Goal: Book appointment/travel/reservation

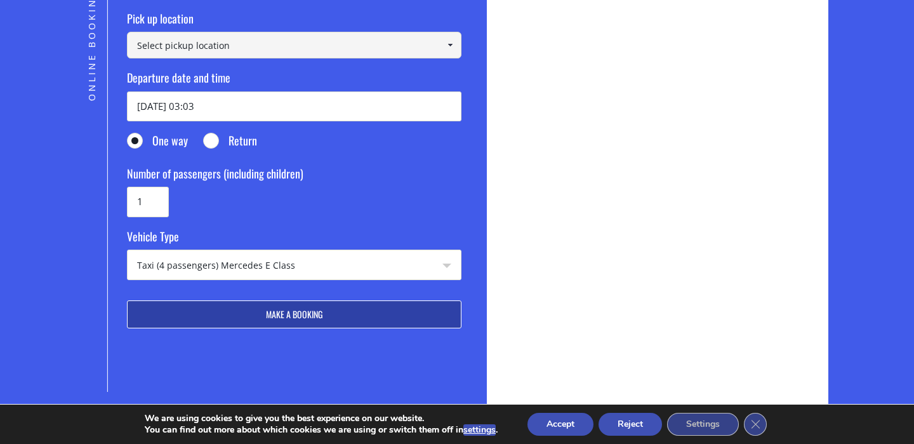
scroll to position [316, 0]
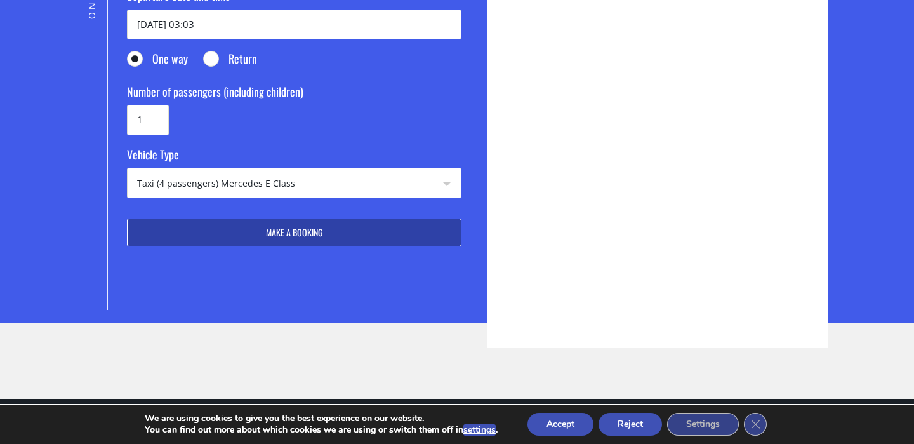
click at [270, 169] on select "Taxi (4 passengers) Mercedes E Class Mini Van (7 passengers) Mercedes [PERSON_N…" at bounding box center [294, 183] width 333 height 30
select select "4604"
click at [128, 168] on select "Taxi (4 passengers) Mercedes E Class Mini Van (7 passengers) Mercedes Vito Mini…" at bounding box center [294, 183] width 333 height 30
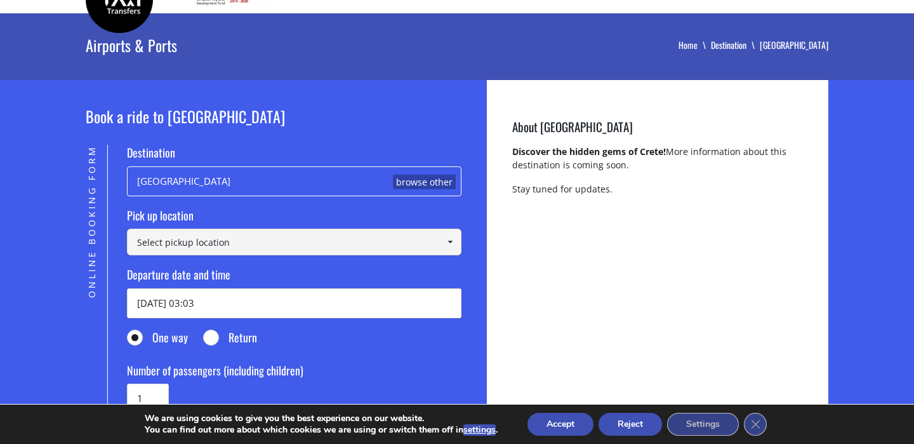
scroll to position [41, 0]
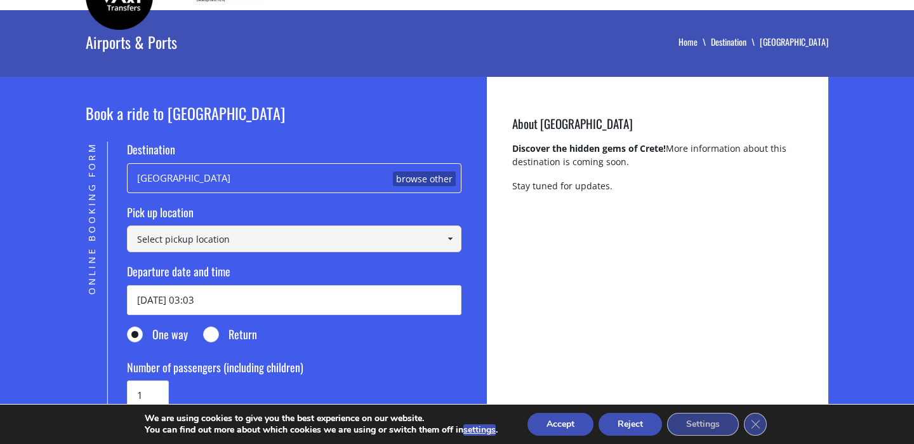
click at [407, 184] on link "browse other" at bounding box center [424, 178] width 63 height 15
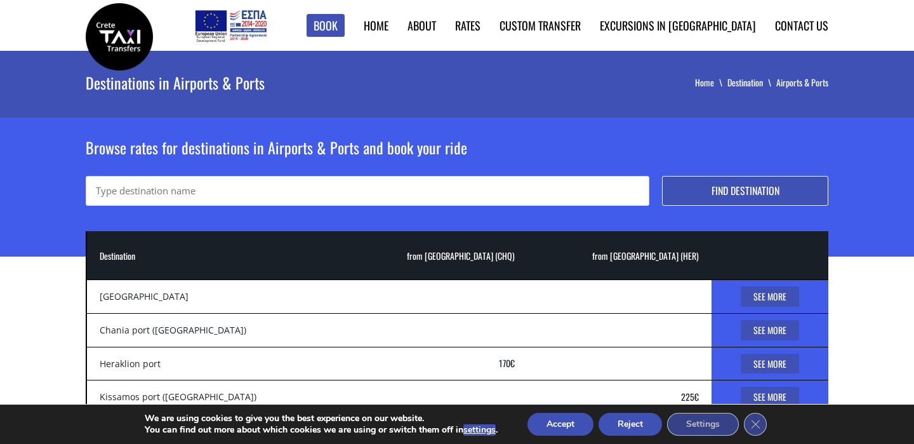
click at [251, 197] on input "text" at bounding box center [367, 191] width 563 height 30
type input "chania old town"
click at [752, 196] on button "Find destination" at bounding box center [745, 191] width 166 height 30
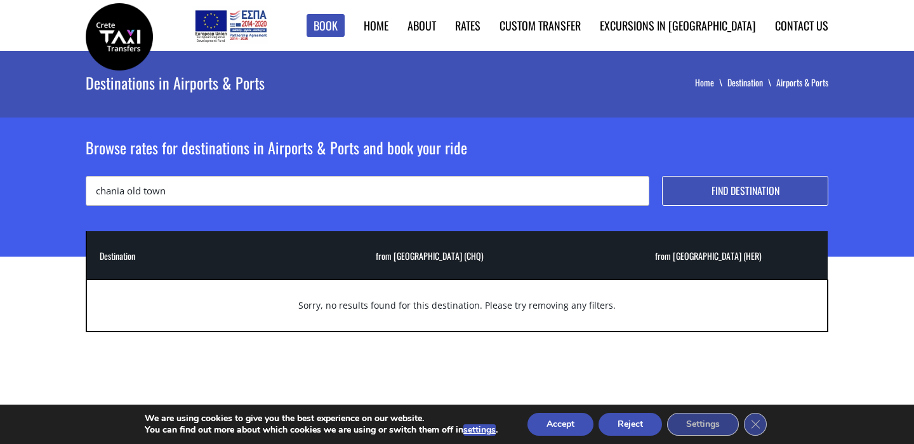
click at [176, 197] on input "chania old town" at bounding box center [367, 191] width 563 height 30
type input "chania"
click at [662, 176] on button "Find destination" at bounding box center [745, 191] width 166 height 30
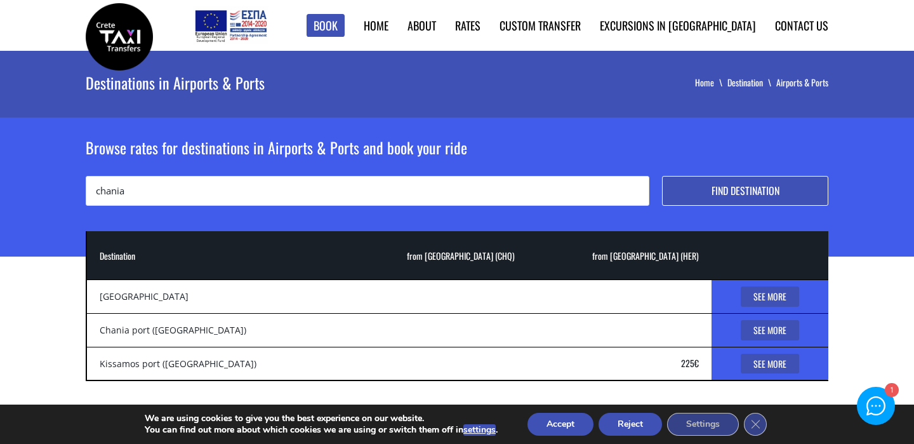
click at [766, 331] on link "See More" at bounding box center [770, 330] width 58 height 20
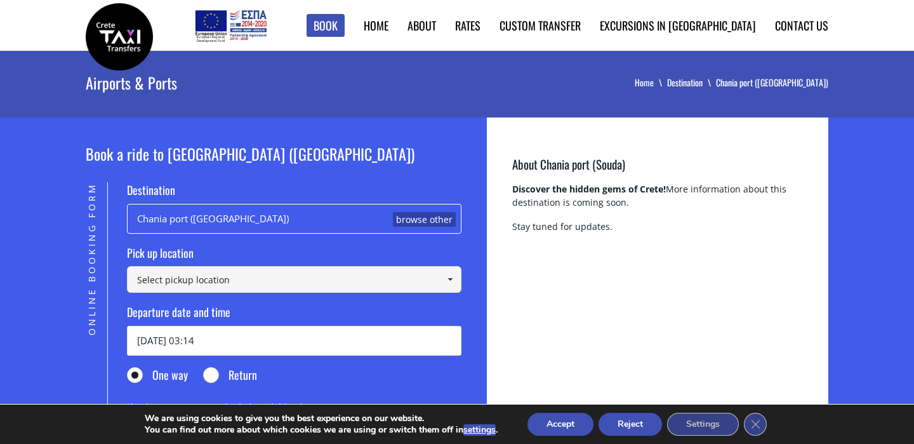
click at [292, 286] on input at bounding box center [294, 279] width 334 height 27
click at [456, 281] on link at bounding box center [449, 279] width 21 height 27
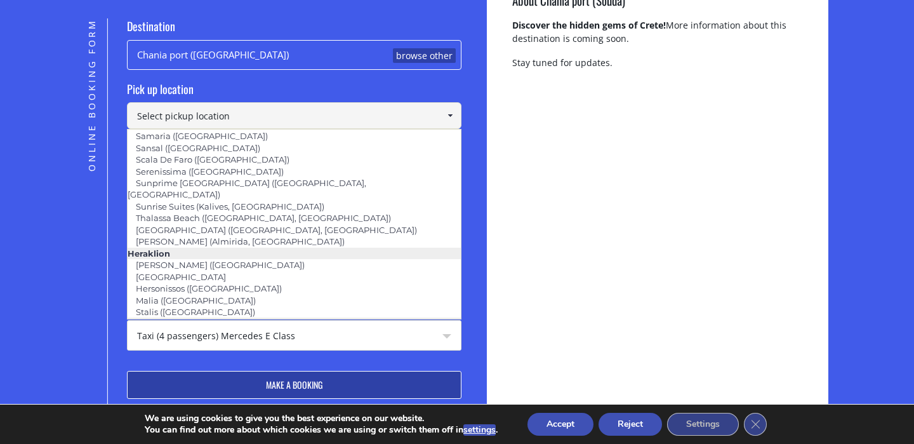
scroll to position [777, 0]
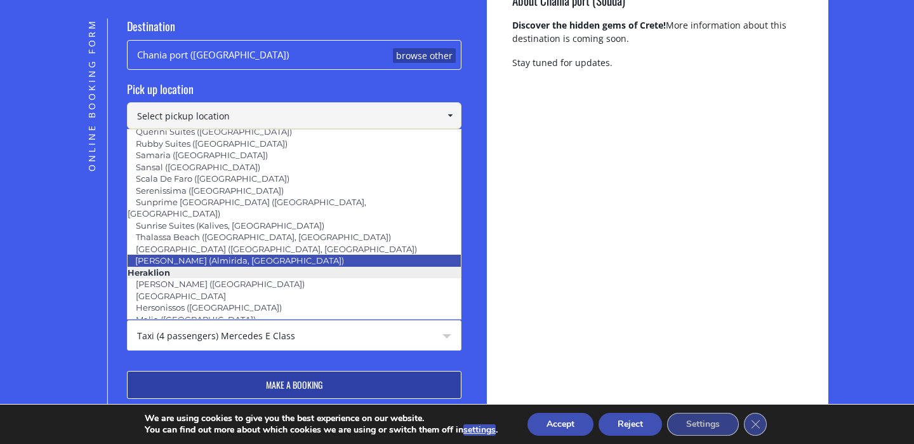
click at [224, 251] on link "Villa Thea (Almirida, Chania)" at bounding box center [239, 260] width 225 height 18
type input "Villa Thea (Almirida, Chania)"
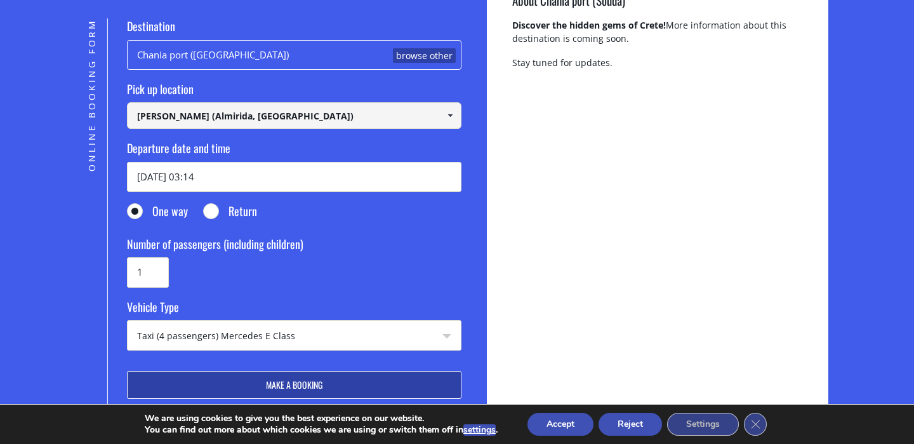
click at [297, 329] on select "Taxi (4 passengers) Mercedes E Class Mini Van (7 passengers) Mercedes Vito Mini…" at bounding box center [294, 335] width 333 height 30
select select "4604"
click at [128, 320] on select "Taxi (4 passengers) Mercedes E Class Mini Van (7 passengers) Mercedes Vito Mini…" at bounding box center [294, 335] width 333 height 30
click at [157, 271] on input "1" at bounding box center [148, 272] width 42 height 30
drag, startPoint x: 157, startPoint y: 271, endPoint x: 117, endPoint y: 267, distance: 39.6
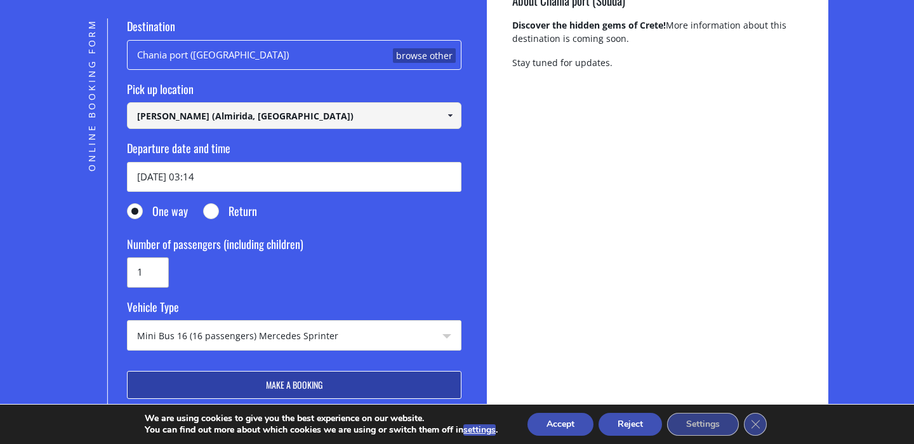
click at [117, 267] on div "Online Booking Form Destination Chania port (Souda) browse other Pick up locati…" at bounding box center [274, 240] width 376 height 444
type input "12"
click at [276, 390] on button "Make a booking" at bounding box center [294, 385] width 334 height 28
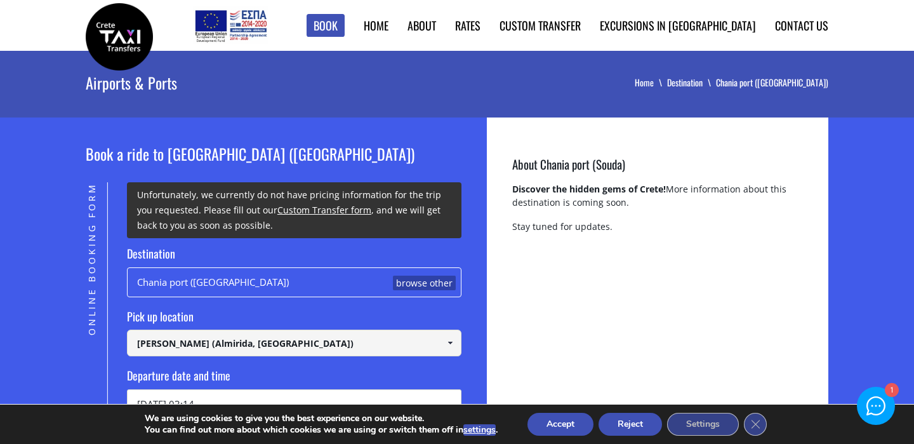
click at [330, 211] on link "Custom Transfer form" at bounding box center [324, 210] width 94 height 12
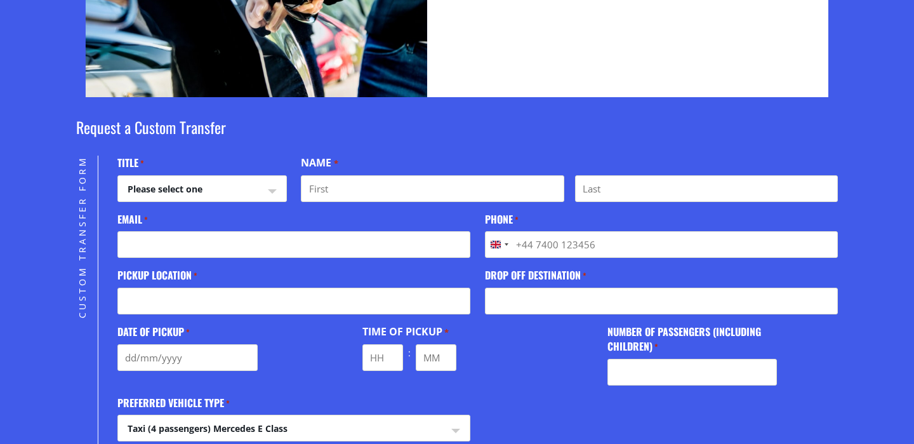
scroll to position [286, 0]
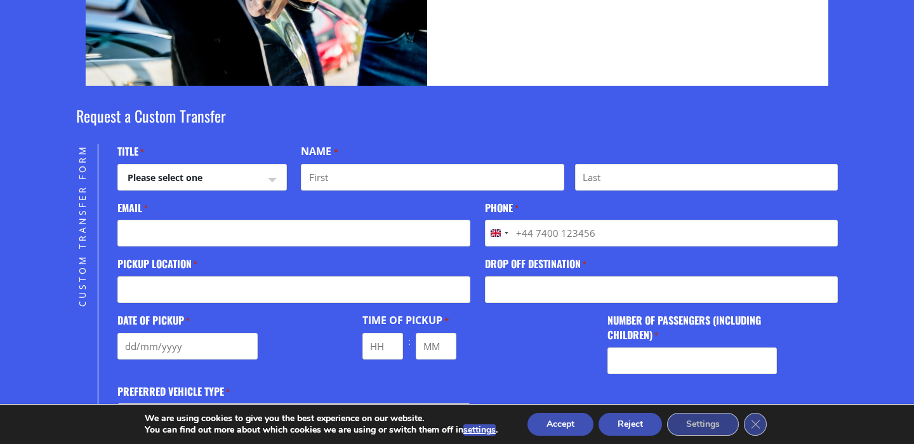
click at [224, 182] on select "Please select one Mr Mrs" at bounding box center [202, 179] width 168 height 30
select select "Mr"
click at [118, 164] on select "Please select one Mr Mrs" at bounding box center [202, 179] width 168 height 30
click at [367, 183] on input "First" at bounding box center [432, 177] width 263 height 27
type input "William"
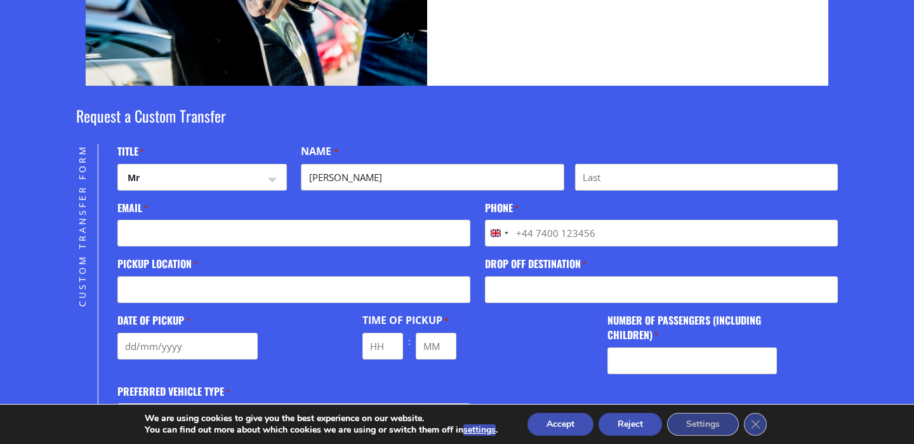
type input "E Okosun"
type input "e.w.okosun@gmail.com"
type input "+447908032765"
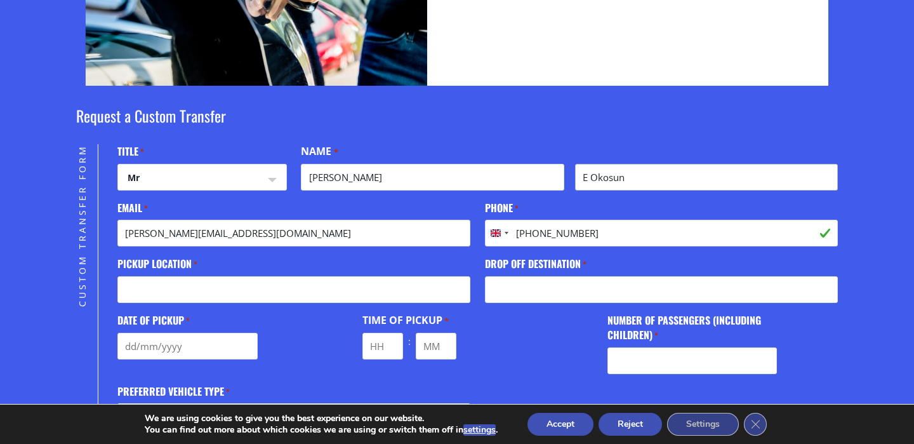
drag, startPoint x: 591, startPoint y: 176, endPoint x: 558, endPoint y: 176, distance: 33.6
click at [558, 176] on div "William First E Okosun Last" at bounding box center [569, 177] width 537 height 27
type input "Okosun"
click at [250, 294] on input "Pickup location *" at bounding box center [293, 289] width 353 height 27
type input "Villa crista"
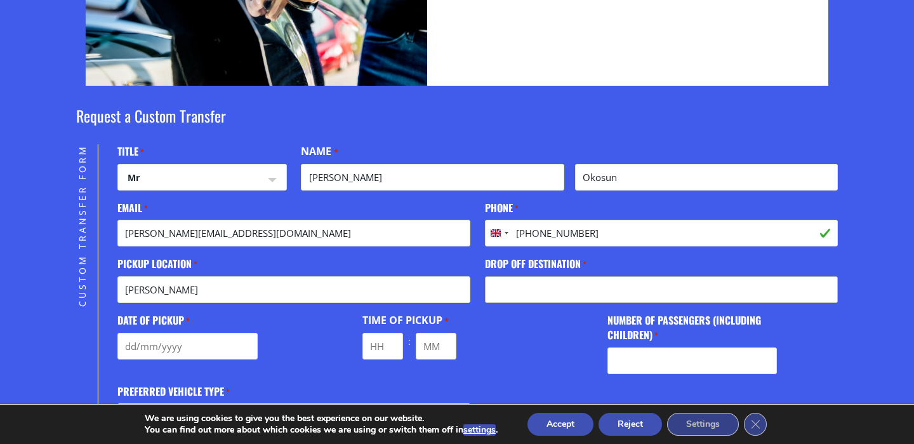
click at [579, 298] on input "Drop off destination *" at bounding box center [661, 289] width 353 height 27
type input "Chania old town"
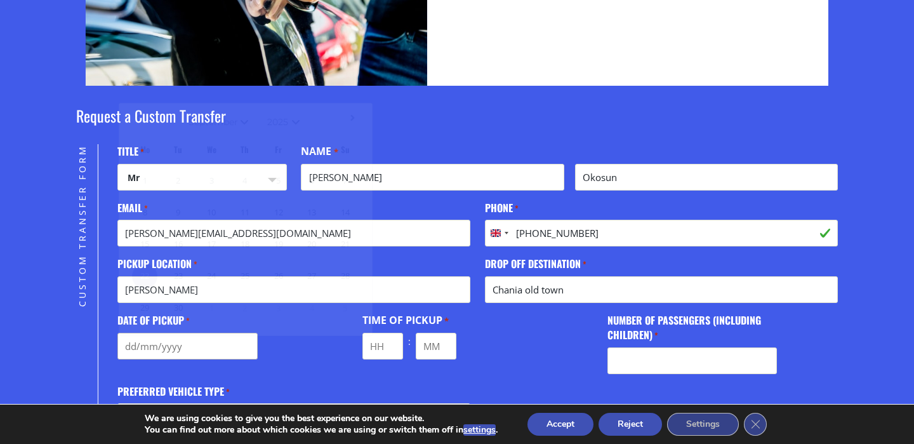
click at [145, 354] on input "Date of Pickup *" at bounding box center [187, 346] width 141 height 27
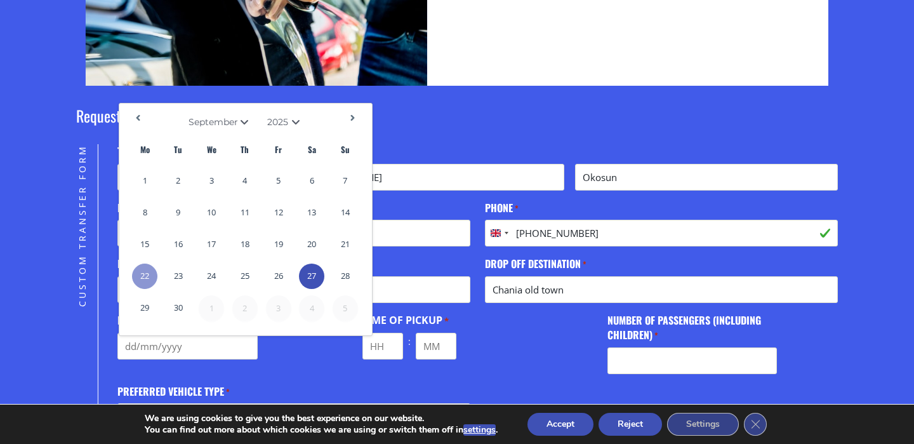
click at [313, 282] on link "27" at bounding box center [311, 275] width 25 height 25
type input "27/09/2025"
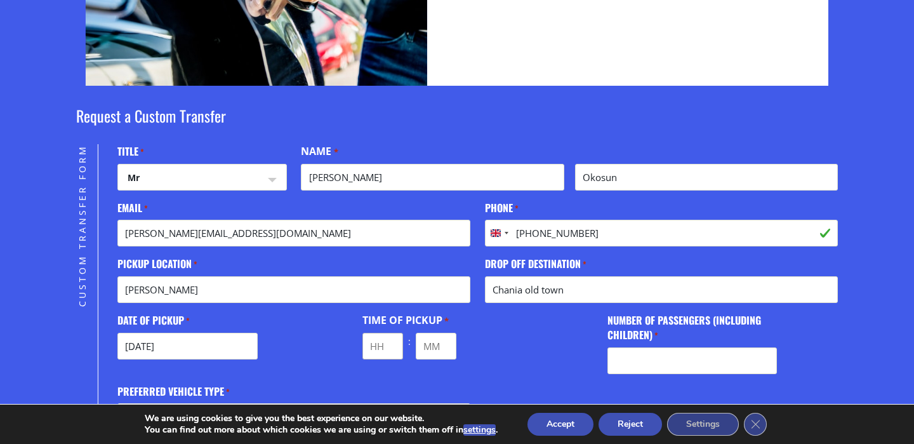
click at [375, 352] on input "Hours" at bounding box center [382, 346] width 41 height 27
type input "13"
click at [425, 344] on input "Minutes" at bounding box center [436, 346] width 41 height 27
type input "30"
click at [509, 317] on fieldset "Time of Pickup * 13 Hours : 30 Minutes" at bounding box center [477, 343] width 230 height 60
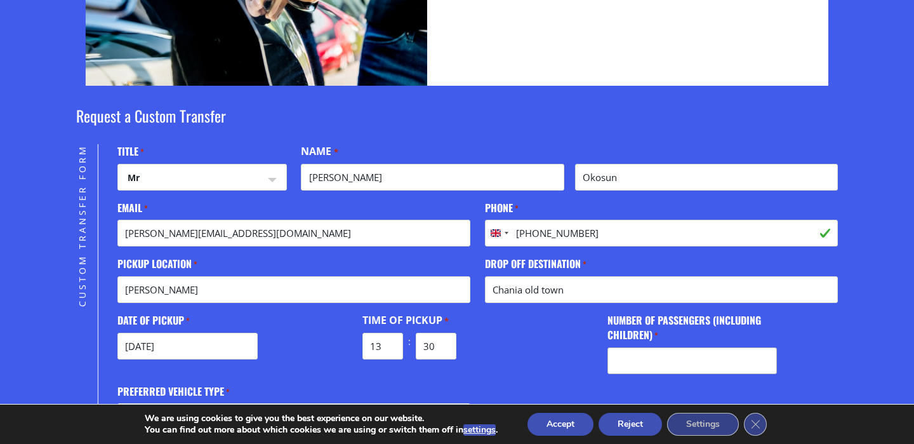
click at [638, 365] on input "Number of passengers (including children) *" at bounding box center [691, 360] width 169 height 27
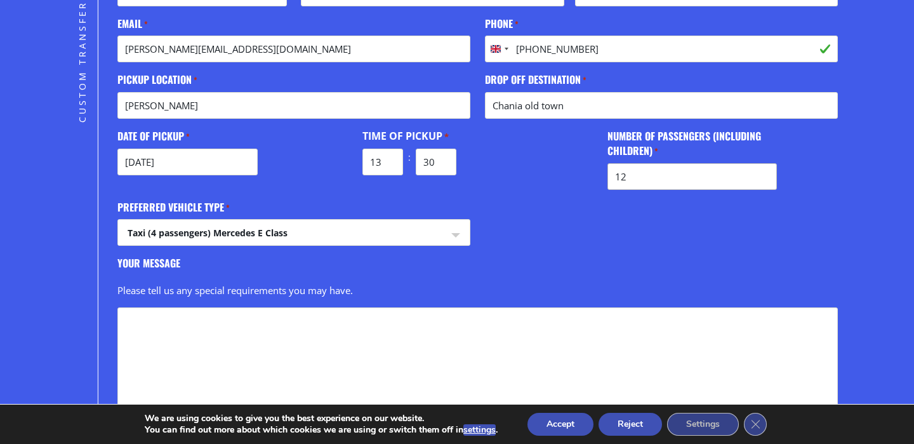
scroll to position [477, 0]
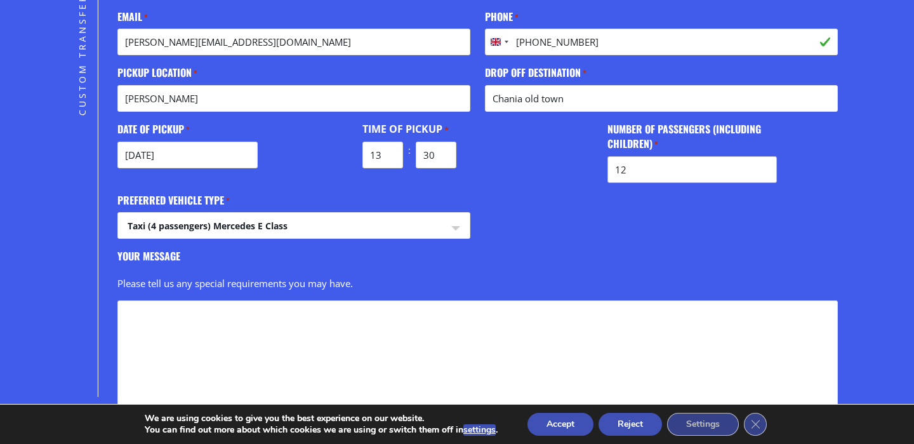
type input "12"
click at [463, 223] on select "Taxi (4 passengers) Mercedes E Class Mini Van (7 passengers) Mercedes Vito Mini…" at bounding box center [294, 228] width 352 height 30
select select "Mini Bus (16 passengers) Mercedes Sprinter"
click at [118, 213] on select "Taxi (4 passengers) Mercedes E Class Mini Van (7 passengers) Mercedes Vito Mini…" at bounding box center [294, 228] width 352 height 30
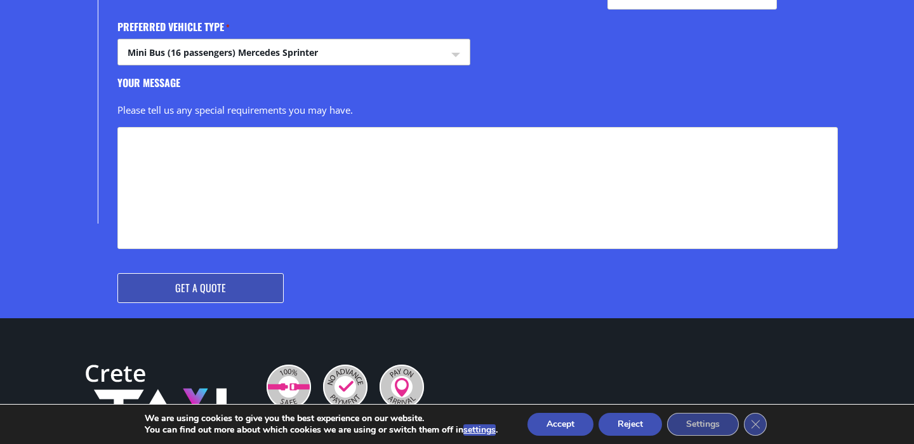
scroll to position [654, 0]
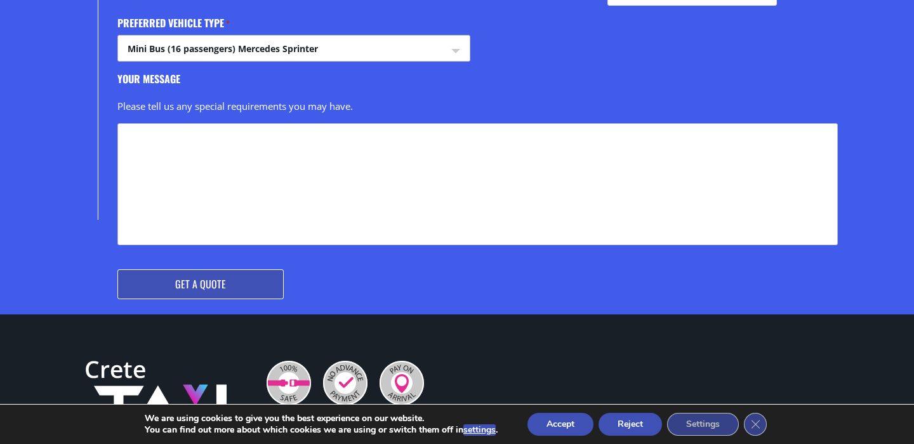
click at [378, 168] on textarea "Your message" at bounding box center [477, 184] width 720 height 122
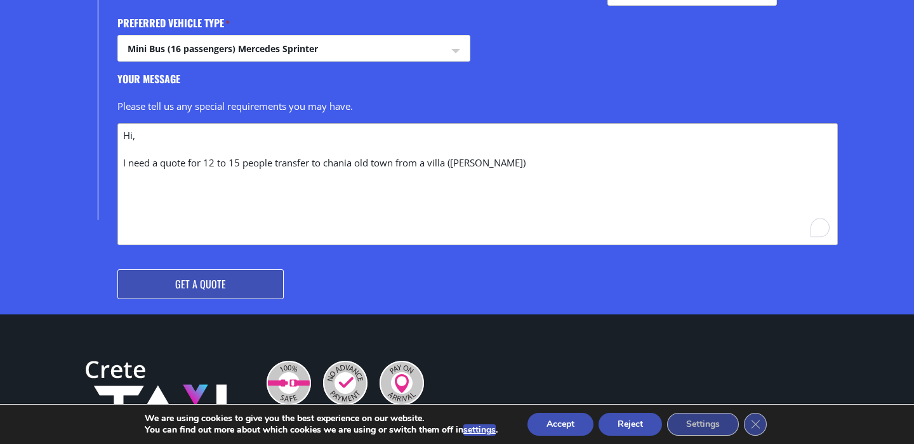
type textarea "Hi, I need a quote for 12 to 15 people transfer to chania old town from a villa…"
click at [212, 286] on input "Get a Quote" at bounding box center [200, 284] width 166 height 30
